Goal: Task Accomplishment & Management: Use online tool/utility

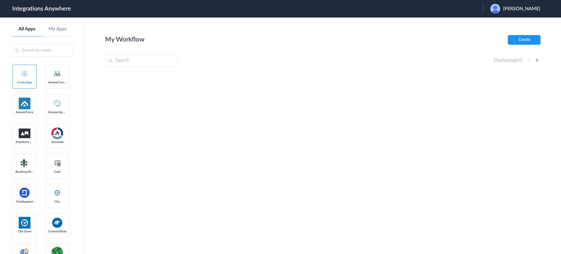
click at [512, 11] on span "Steven Leskin" at bounding box center [521, 9] width 37 height 6
click at [499, 23] on link "Logout" at bounding box center [493, 24] width 12 height 4
click at [461, 7] on span "Launch Account" at bounding box center [458, 8] width 33 height 5
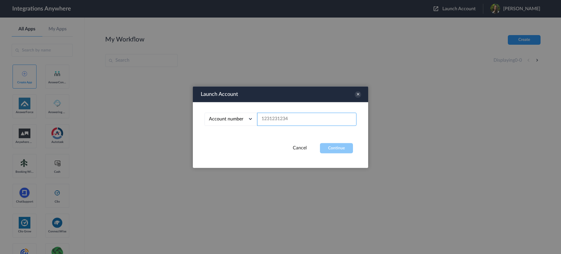
paste input "02035141938"
type input "02035141938"
click at [334, 145] on button "Continue" at bounding box center [336, 148] width 33 height 10
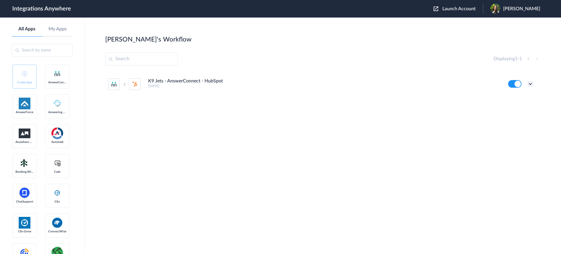
click at [530, 81] on icon at bounding box center [530, 84] width 6 height 6
click at [511, 99] on link "Edit" at bounding box center [506, 97] width 14 height 4
click at [532, 84] on icon at bounding box center [530, 84] width 6 height 6
click at [512, 110] on link "Task history" at bounding box center [513, 108] width 28 height 4
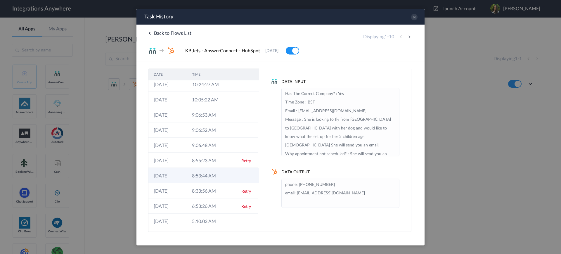
scroll to position [5, 0]
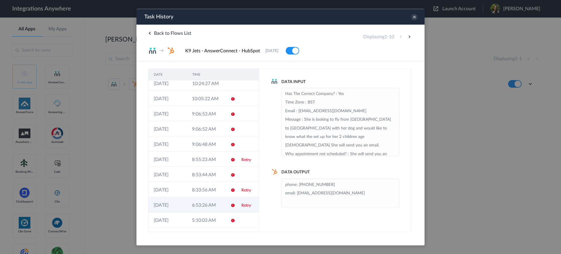
click at [241, 203] on link "Retry" at bounding box center [246, 205] width 10 height 4
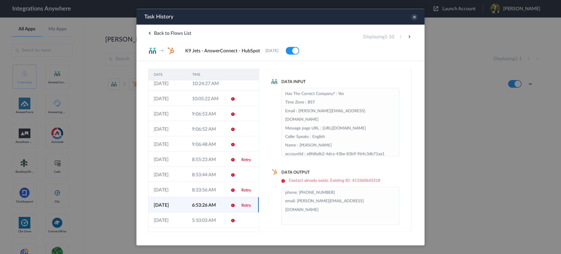
click at [242, 189] on link "Retry" at bounding box center [246, 190] width 10 height 4
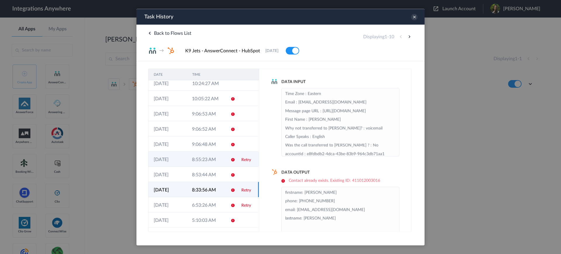
click at [241, 159] on link "Retry" at bounding box center [246, 159] width 10 height 4
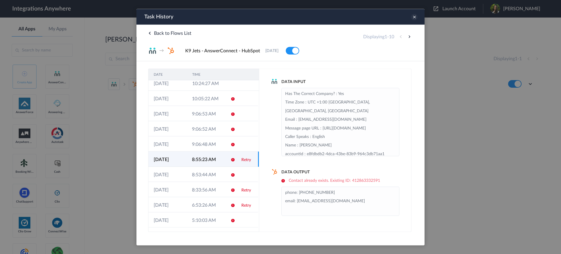
click at [413, 16] on icon at bounding box center [414, 17] width 6 height 6
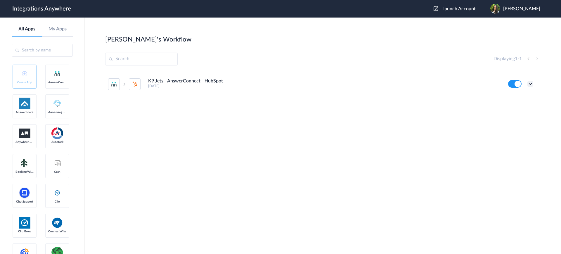
click at [530, 86] on icon at bounding box center [530, 84] width 6 height 6
click at [520, 94] on li "Edit" at bounding box center [514, 97] width 38 height 11
drag, startPoint x: 528, startPoint y: 84, endPoint x: 528, endPoint y: 87, distance: 2.9
click at [528, 84] on icon at bounding box center [530, 84] width 6 height 6
click at [516, 108] on link "Task history" at bounding box center [513, 108] width 28 height 4
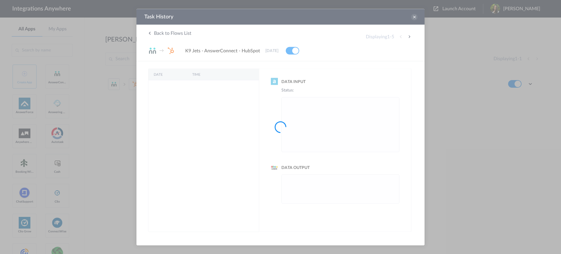
scroll to position [0, 0]
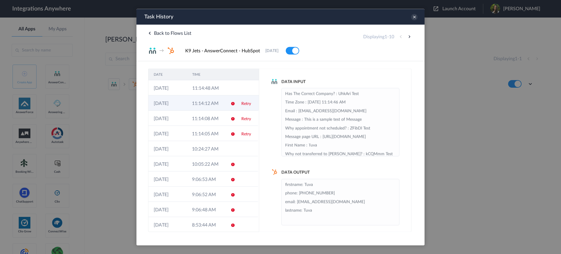
click at [239, 106] on td "Retry" at bounding box center [247, 102] width 22 height 15
click at [241, 103] on link "Retry" at bounding box center [246, 103] width 10 height 4
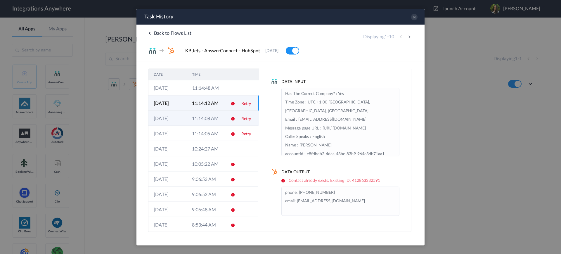
click at [242, 117] on link "Retry" at bounding box center [246, 118] width 10 height 4
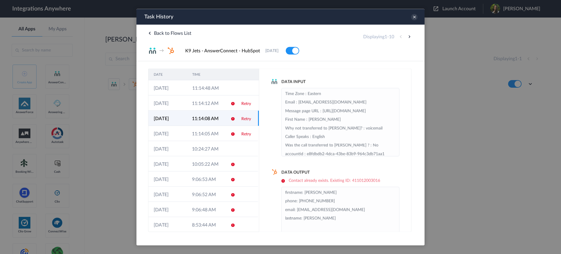
click at [241, 134] on link "Retry" at bounding box center [246, 134] width 10 height 4
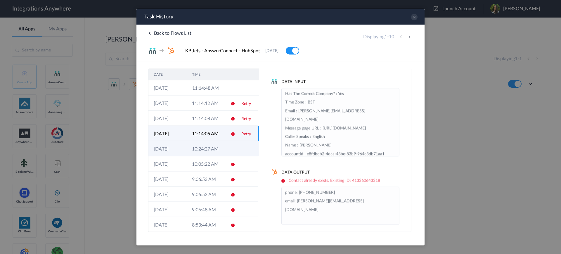
scroll to position [5, 0]
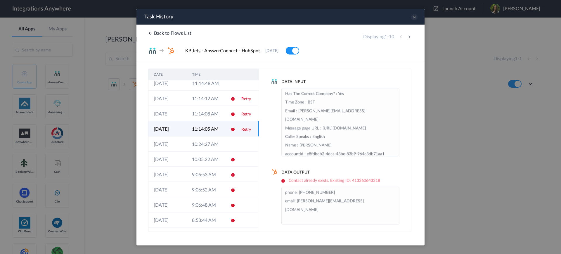
click at [414, 16] on icon at bounding box center [414, 17] width 6 height 6
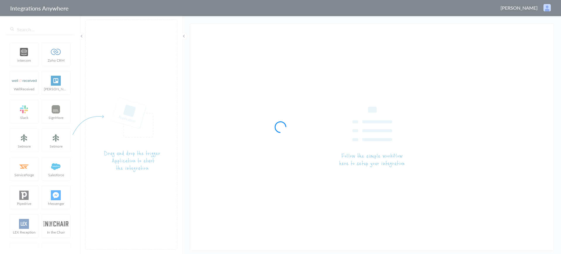
type input "K9 Jets - AnswerConnect - HubSpot"
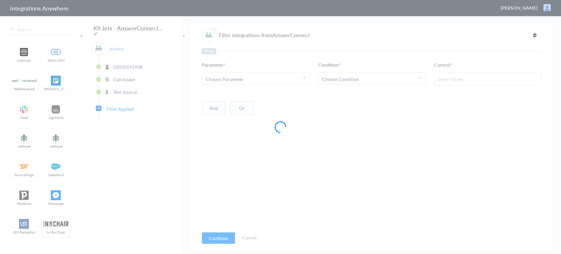
type input "All Else"
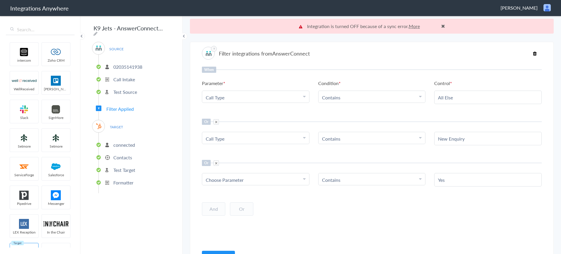
click at [123, 88] on p "Test Source" at bounding box center [125, 91] width 24 height 7
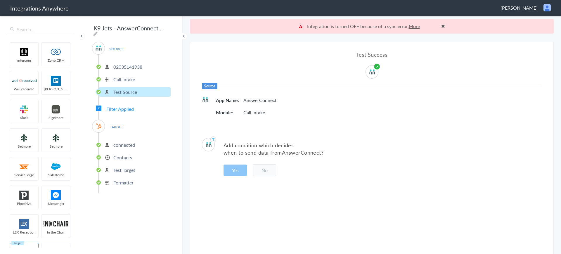
click at [124, 144] on p "connected" at bounding box center [124, 144] width 22 height 7
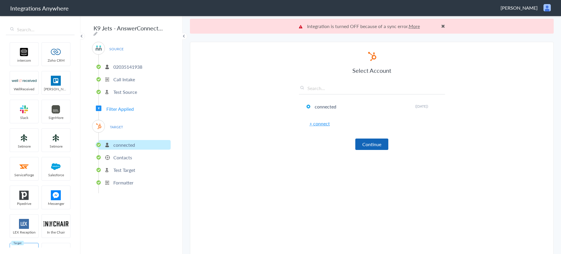
click at [374, 143] on button "Continue" at bounding box center [371, 143] width 33 height 11
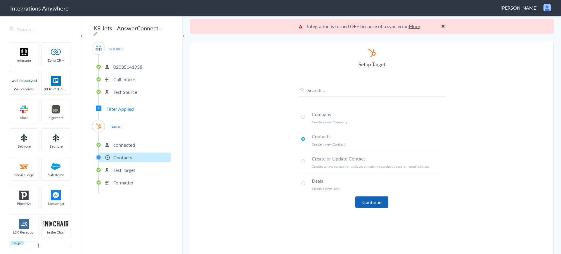
click at [369, 204] on button "Continue" at bounding box center [371, 201] width 33 height 11
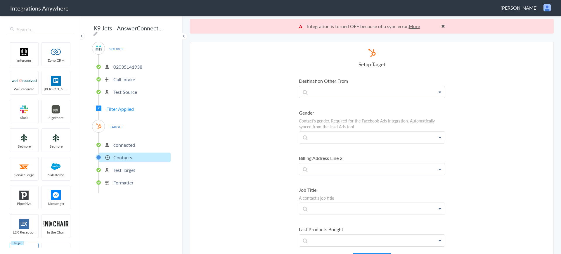
scroll to position [996, 0]
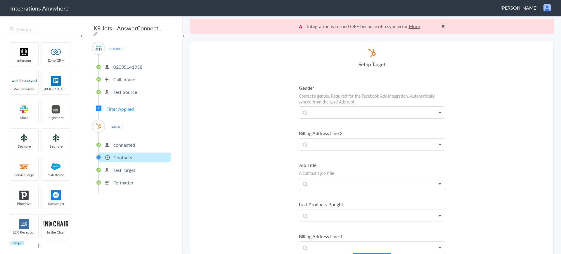
click at [128, 63] on p "02035141938" at bounding box center [127, 66] width 29 height 7
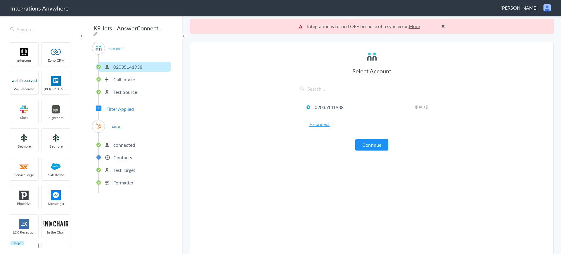
click at [127, 77] on p "Call Intake" at bounding box center [124, 79] width 22 height 7
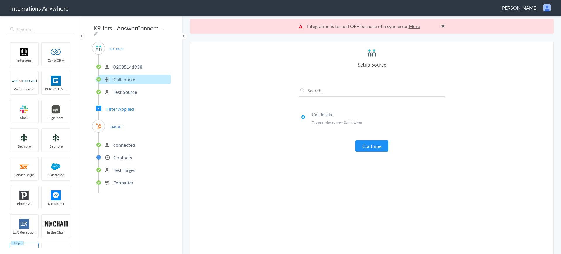
click at [123, 90] on p "Test Source" at bounding box center [125, 91] width 24 height 7
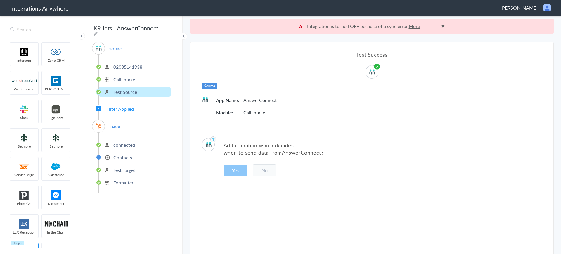
click at [122, 106] on span "Filter Applied" at bounding box center [119, 108] width 27 height 7
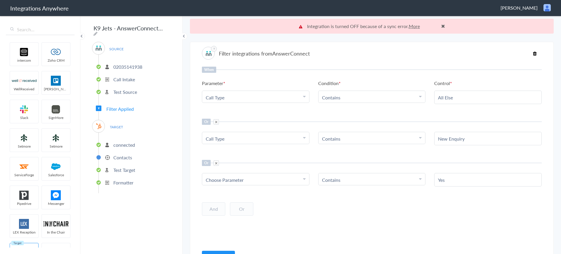
click at [121, 143] on p "connected" at bounding box center [124, 144] width 22 height 7
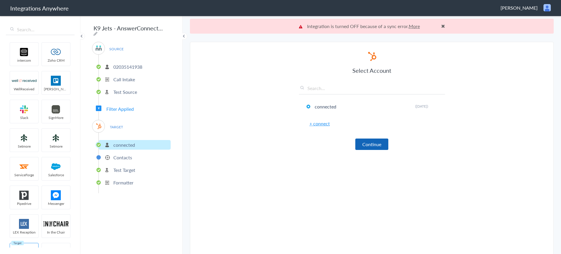
click at [375, 144] on button "Continue" at bounding box center [371, 143] width 33 height 11
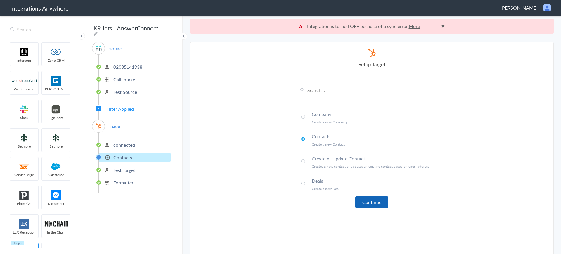
click at [368, 199] on button "Continue" at bounding box center [371, 201] width 33 height 11
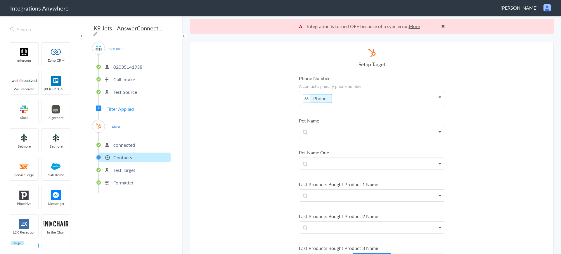
scroll to position [131, 0]
click at [410, 25] on link "More" at bounding box center [413, 26] width 11 height 7
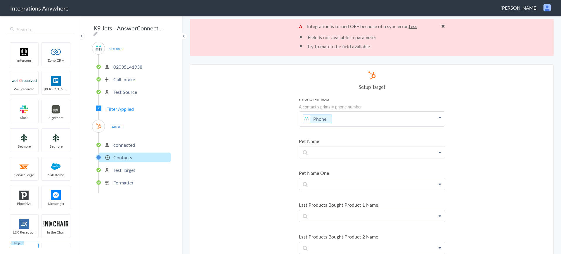
click at [122, 170] on p "Test Target" at bounding box center [124, 169] width 22 height 7
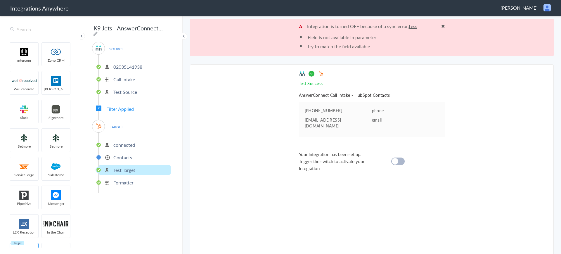
click at [391, 158] on cite at bounding box center [394, 161] width 6 height 6
click at [116, 179] on p "Formatter" at bounding box center [123, 182] width 20 height 7
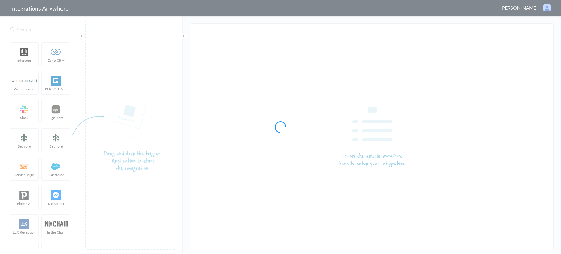
type input "K9 Jets - AnswerConnect - HubSpot"
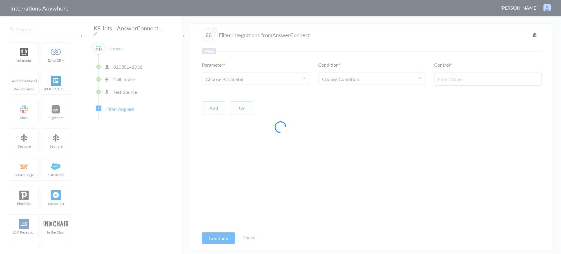
type input "All Else"
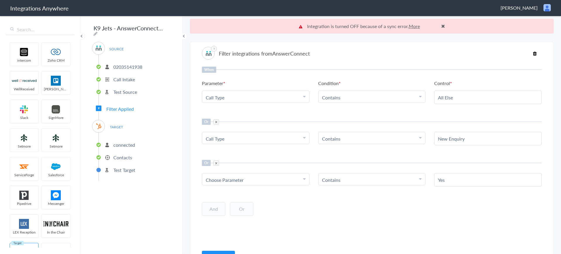
click at [121, 63] on p "02035141938" at bounding box center [127, 66] width 29 height 7
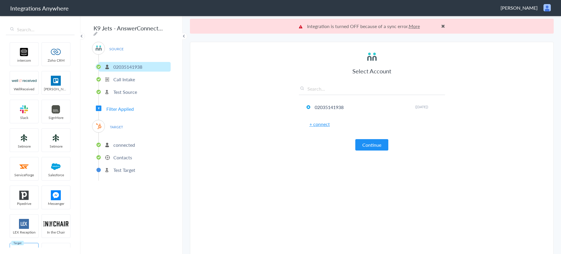
click at [128, 80] on p "Call Intake" at bounding box center [124, 79] width 22 height 7
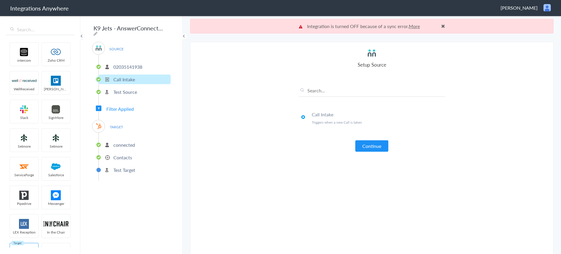
click at [121, 88] on p "Test Source" at bounding box center [125, 91] width 24 height 7
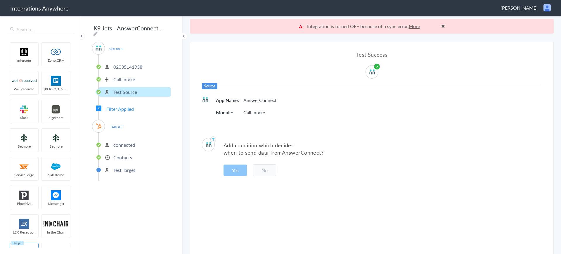
click at [123, 143] on p "connected" at bounding box center [124, 144] width 22 height 7
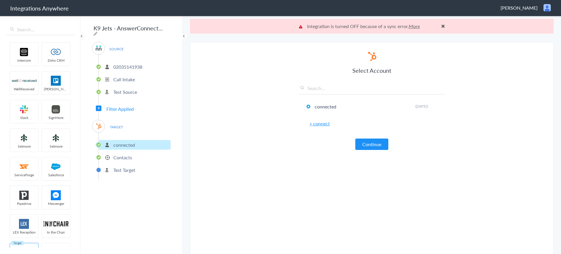
click at [124, 154] on p "Contacts" at bounding box center [122, 157] width 19 height 7
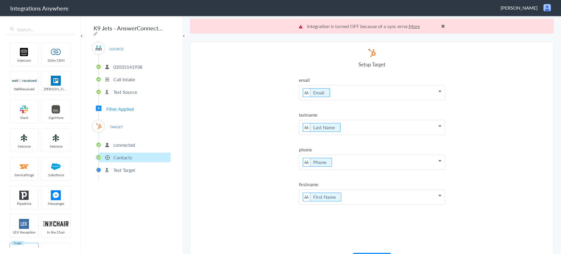
scroll to position [15, 0]
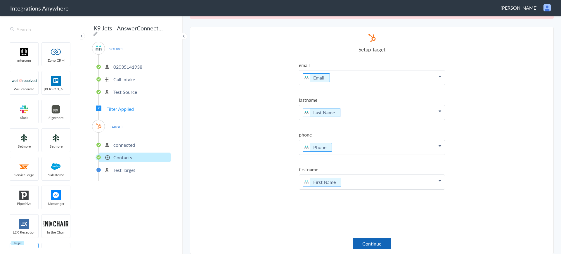
click at [365, 240] on button "Continue" at bounding box center [372, 243] width 38 height 11
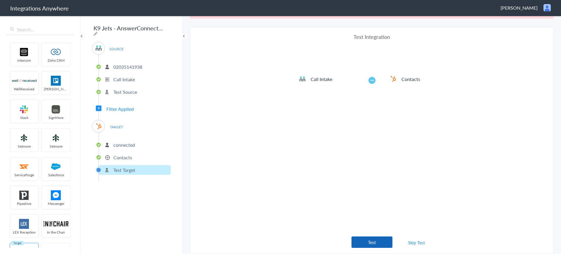
click at [363, 238] on button "Test" at bounding box center [371, 241] width 41 height 11
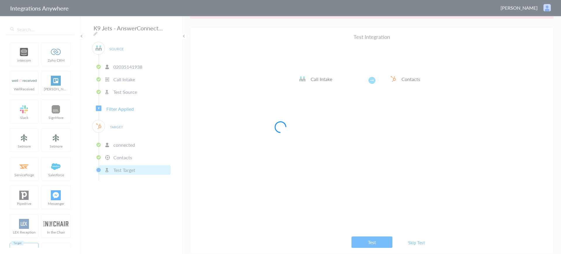
scroll to position [0, 0]
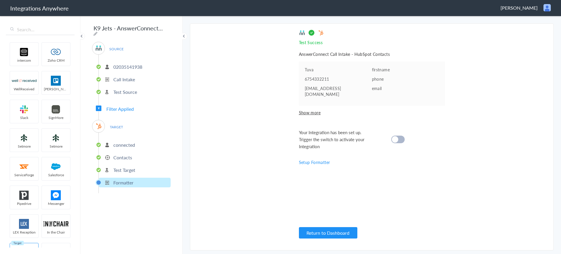
click at [396, 136] on cite at bounding box center [394, 139] width 6 height 6
click at [130, 143] on p "connected" at bounding box center [124, 144] width 22 height 7
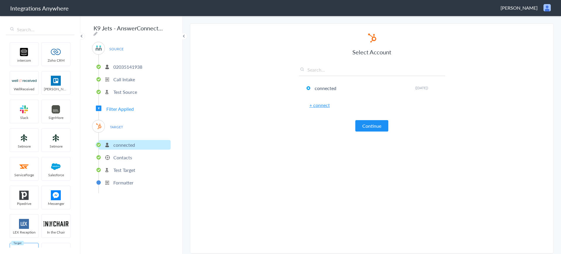
click at [130, 159] on li "Contacts" at bounding box center [135, 157] width 72 height 10
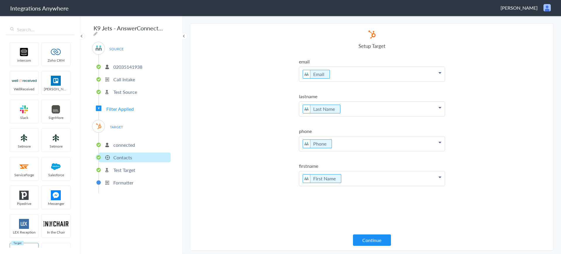
click at [132, 166] on p "Test Target" at bounding box center [124, 169] width 22 height 7
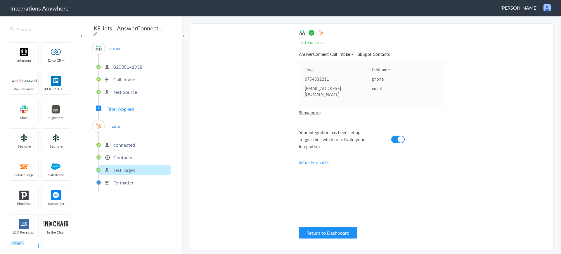
click at [127, 179] on p "Formatter" at bounding box center [123, 182] width 20 height 7
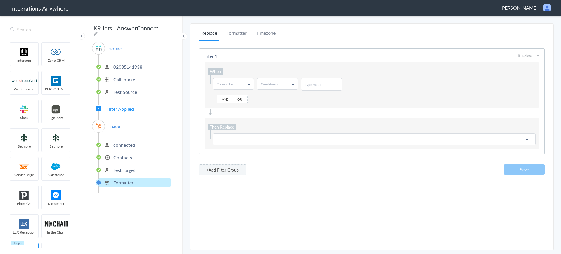
click at [132, 166] on p "Test Target" at bounding box center [124, 169] width 22 height 7
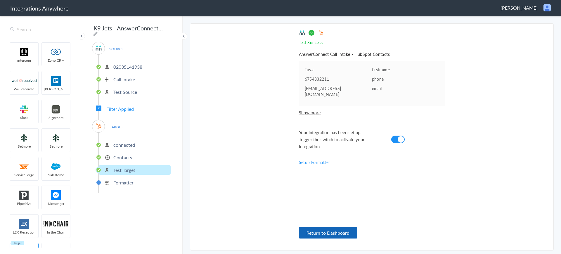
click at [316, 231] on button "Return to Dashboard" at bounding box center [328, 232] width 58 height 11
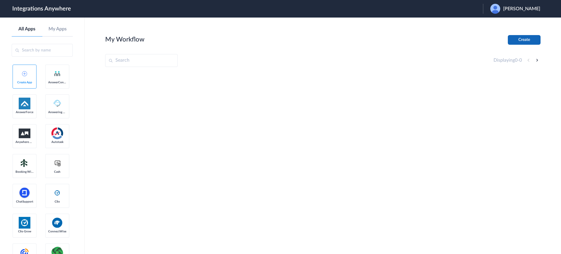
click at [514, 39] on button "Create" at bounding box center [523, 40] width 33 height 10
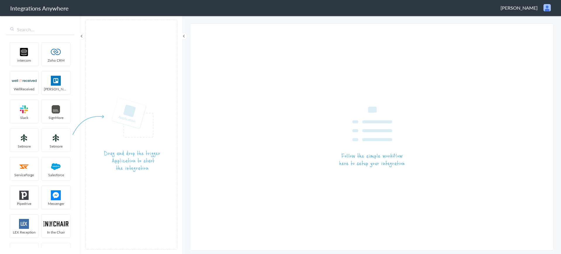
click at [520, 10] on span "[PERSON_NAME]" at bounding box center [518, 7] width 37 height 7
click at [528, 29] on li "Dashboard" at bounding box center [534, 30] width 40 height 9
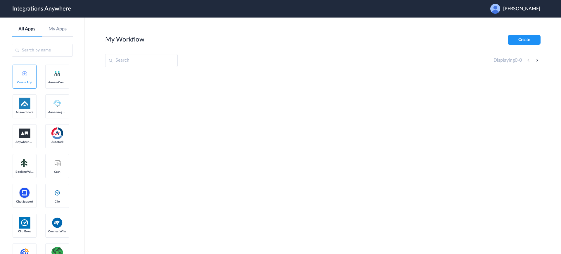
click at [525, 10] on span "[PERSON_NAME]" at bounding box center [521, 9] width 37 height 6
click at [138, 43] on div "My Workflow Create" at bounding box center [322, 40] width 435 height 10
click at [500, 9] on img at bounding box center [495, 9] width 10 height 10
click at [499, 22] on link "Logout" at bounding box center [493, 24] width 12 height 4
